Goal: Information Seeking & Learning: Find specific fact

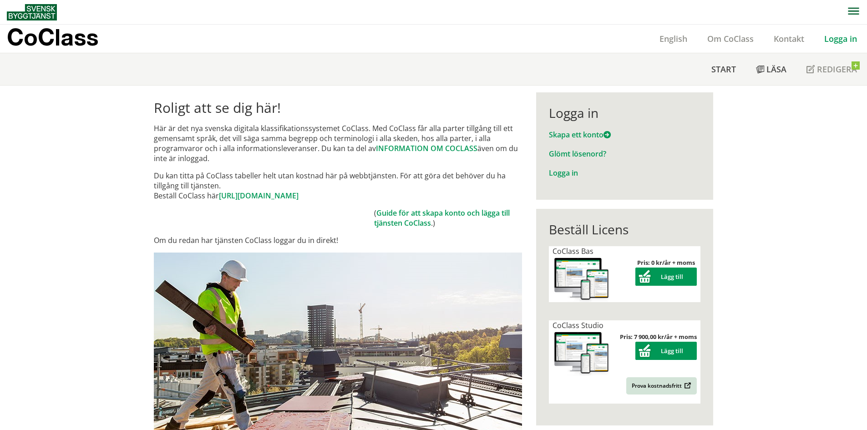
click at [835, 41] on link "Logga in" at bounding box center [840, 38] width 53 height 11
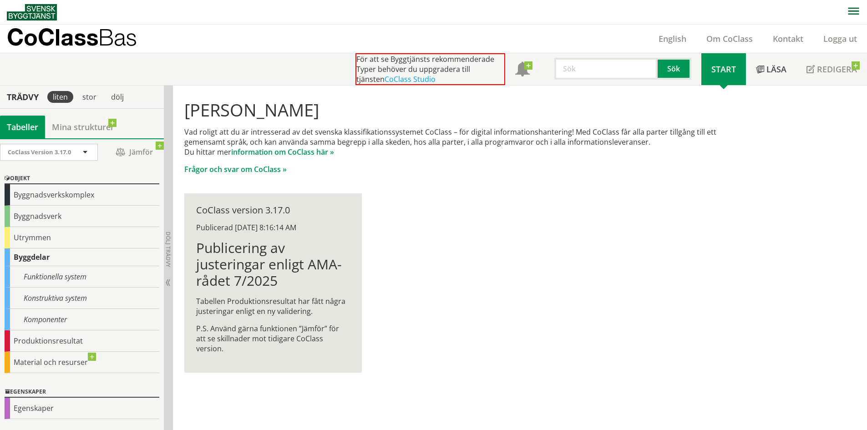
scroll to position [0, 0]
click at [590, 68] on input "text" at bounding box center [605, 68] width 103 height 22
type input "filter"
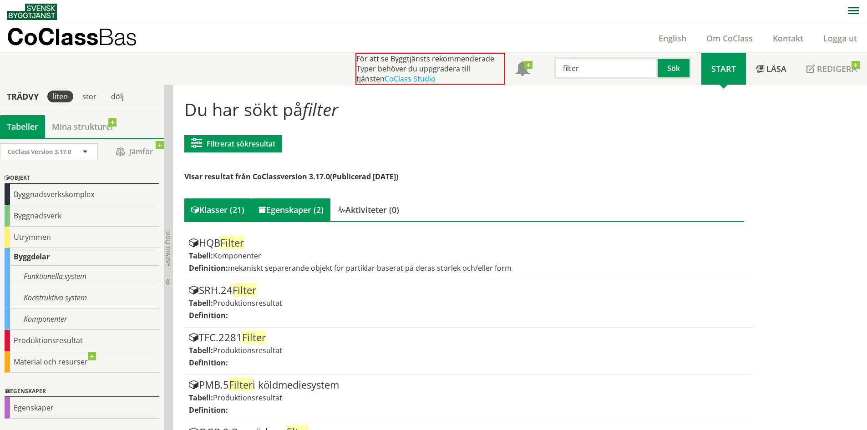
click at [275, 214] on div "Egenskaper (2)" at bounding box center [290, 209] width 79 height 23
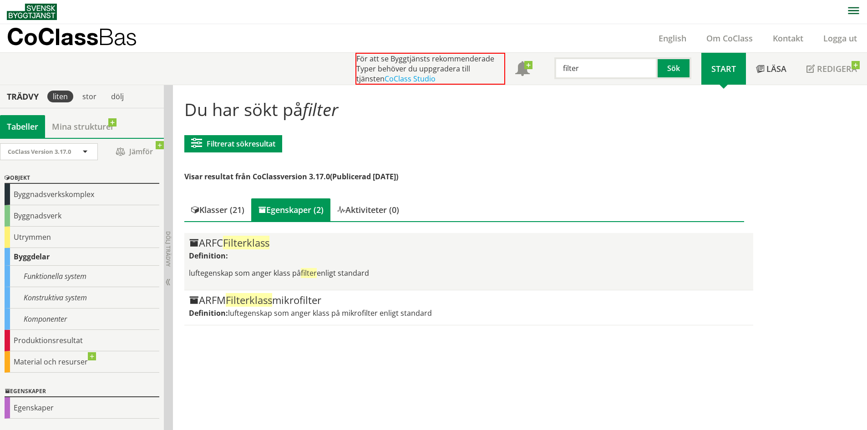
click at [274, 243] on div "ARFC Filterklass" at bounding box center [468, 243] width 559 height 11
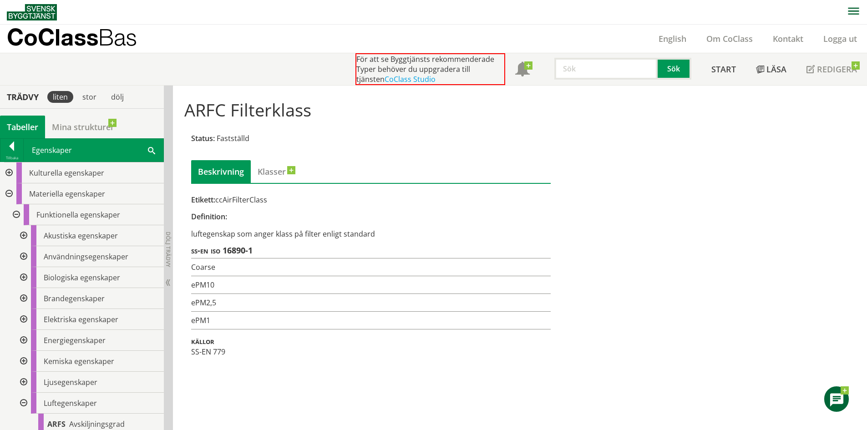
drag, startPoint x: 216, startPoint y: 201, endPoint x: 301, endPoint y: 203, distance: 85.2
click at [301, 203] on div "Etikett: ccAirFilterClass" at bounding box center [371, 200] width 360 height 10
click at [579, 70] on input "text" at bounding box center [605, 69] width 103 height 22
type input "diameter"
click at [682, 64] on button "Sök" at bounding box center [675, 69] width 34 height 22
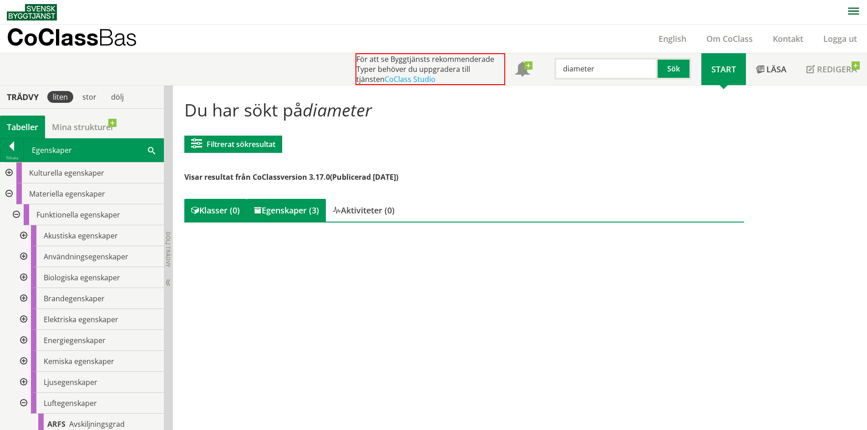
click at [267, 210] on div "Egenskaper (3)" at bounding box center [286, 210] width 79 height 23
click at [286, 210] on div "Egenskaper (3)" at bounding box center [286, 210] width 79 height 23
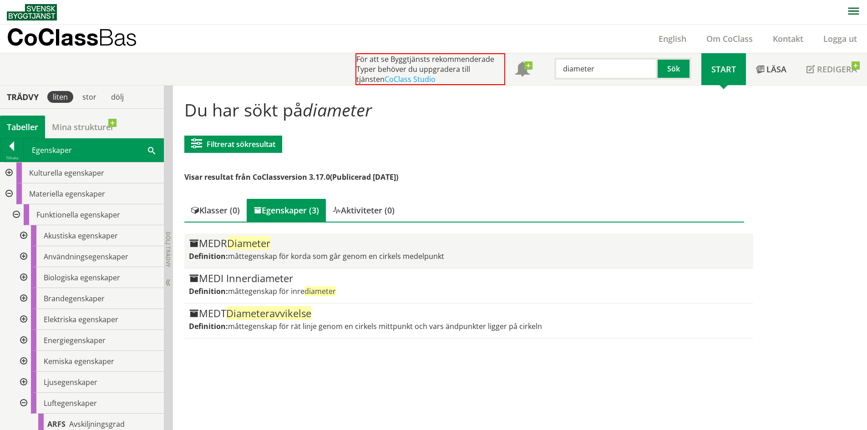
click at [330, 240] on div "MEDR Diameter" at bounding box center [468, 243] width 559 height 11
click at [251, 248] on span "Diameter" at bounding box center [248, 243] width 43 height 14
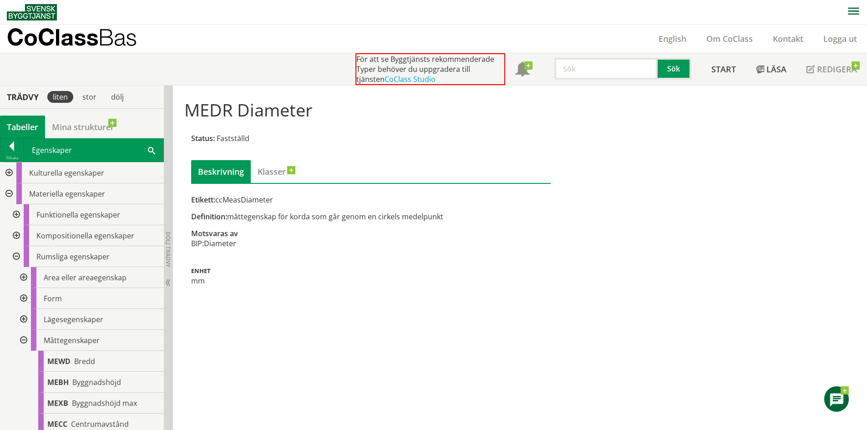
drag, startPoint x: 581, startPoint y: 71, endPoint x: 564, endPoint y: 93, distance: 27.3
click at [579, 73] on input "text" at bounding box center [605, 69] width 103 height 22
type input "nödutgång"
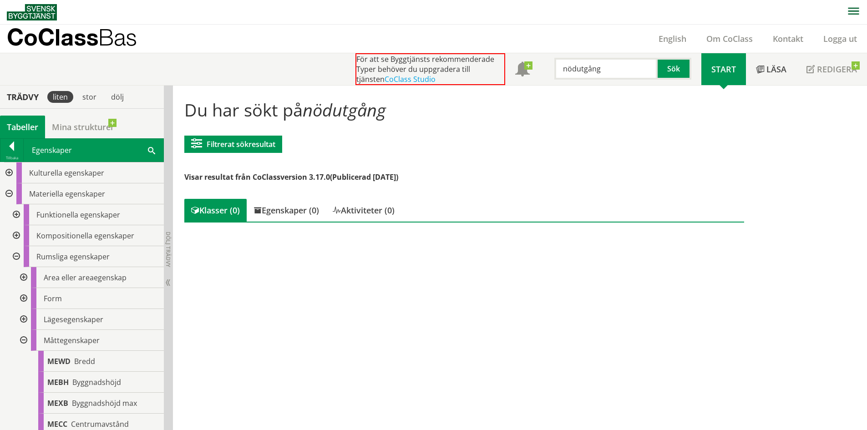
drag, startPoint x: 604, startPoint y: 69, endPoint x: 497, endPoint y: 77, distance: 108.2
click at [501, 76] on div "För att se Byggtjänsts rekommenderade Typer behöver du uppgradera till tjänsten…" at bounding box center [529, 69] width 346 height 32
